Goal: Information Seeking & Learning: Find specific page/section

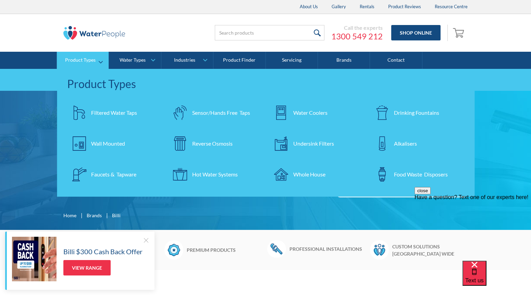
click at [102, 112] on div "Filtered Water Taps" at bounding box center [114, 113] width 46 height 8
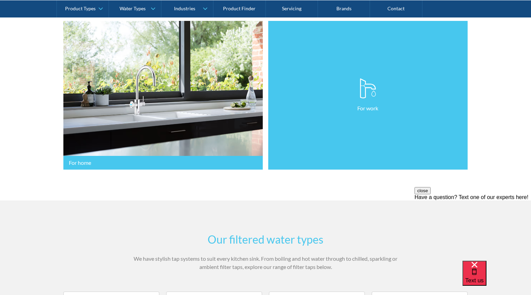
click at [377, 103] on link "For work" at bounding box center [367, 95] width 199 height 149
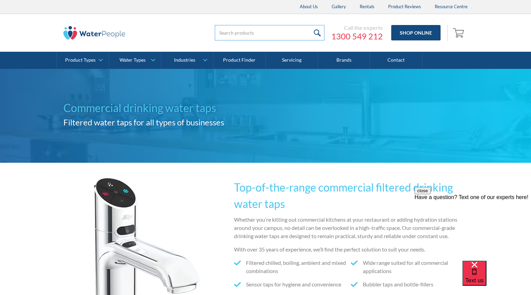
click at [242, 31] on input "search" at bounding box center [270, 32] width 110 height 15
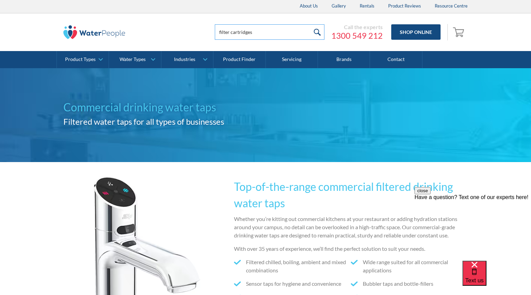
type input "filter cartridges"
click at [310, 24] on input "submit" at bounding box center [317, 31] width 15 height 15
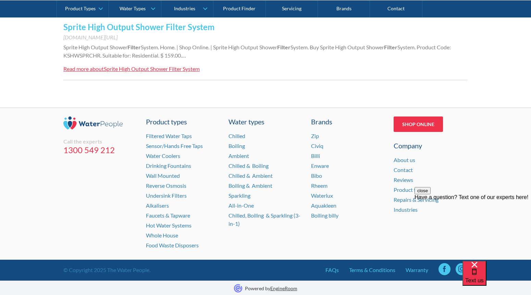
scroll to position [763, 0]
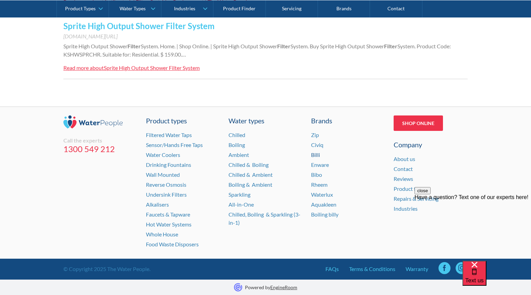
click at [314, 153] on link "Billi" at bounding box center [315, 154] width 9 height 7
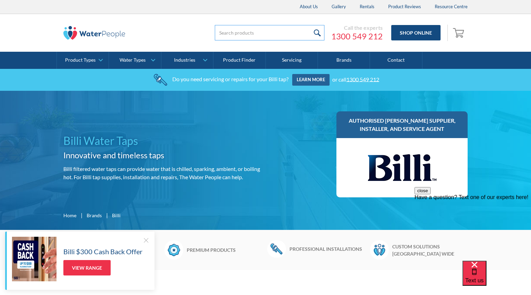
click at [231, 32] on input "search" at bounding box center [270, 32] width 110 height 15
type input "filter cartridges"
click at [316, 30] on input "submit" at bounding box center [317, 32] width 15 height 15
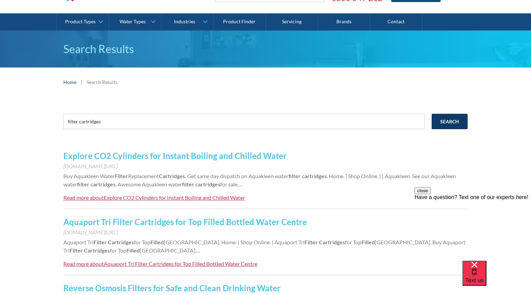
click at [446, 122] on input "Search" at bounding box center [450, 121] width 36 height 15
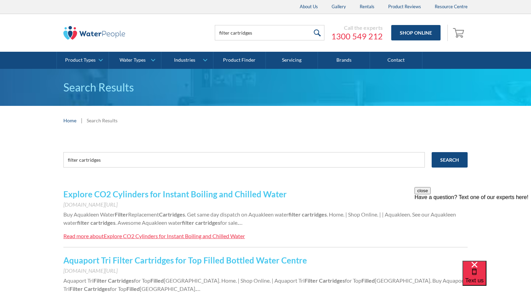
scroll to position [1, 0]
